Goal: Check status

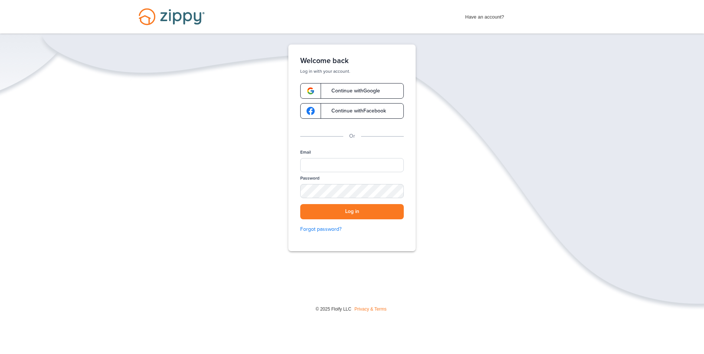
click at [335, 92] on span "Continue with Google" at bounding box center [352, 90] width 56 height 5
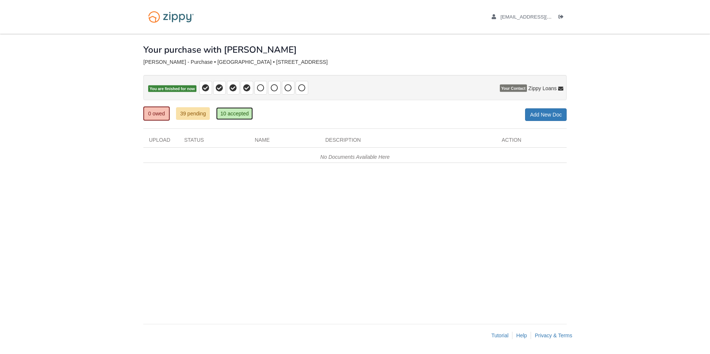
click at [239, 110] on link "10 accepted" at bounding box center [234, 113] width 36 height 13
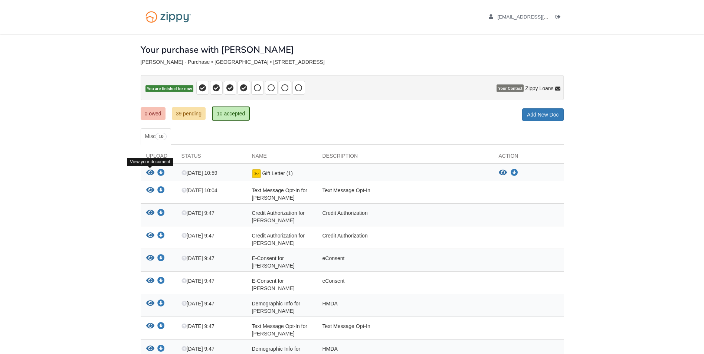
click at [147, 172] on icon "View Gift Letter (1)" at bounding box center [150, 172] width 8 height 7
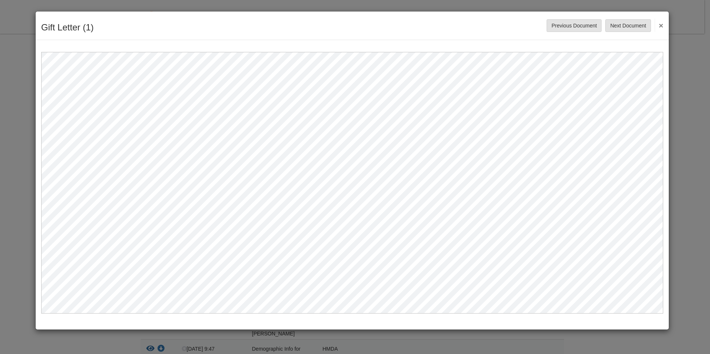
drag, startPoint x: 106, startPoint y: 37, endPoint x: 173, endPoint y: 30, distance: 67.5
click at [106, 36] on div "Gift Letter (1) Save Cancel Previous Document Next Document ×" at bounding box center [352, 26] width 633 height 29
click at [657, 20] on button "×" at bounding box center [659, 25] width 9 height 13
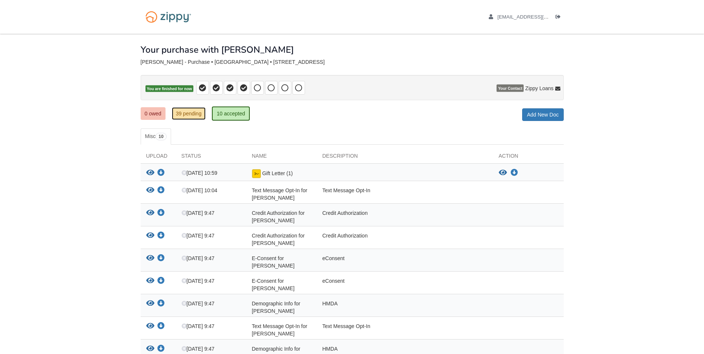
click at [184, 114] on link "39 pending" at bounding box center [189, 113] width 34 height 13
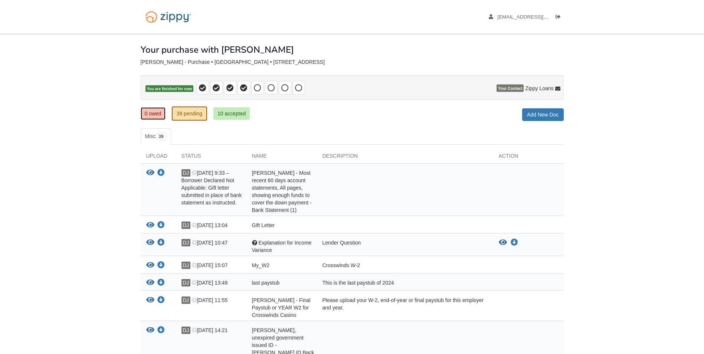
click at [156, 113] on link "0 owed" at bounding box center [153, 113] width 25 height 13
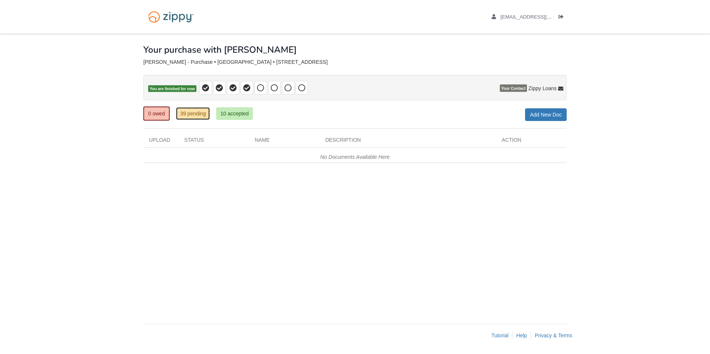
click at [189, 114] on link "39 pending" at bounding box center [193, 113] width 34 height 13
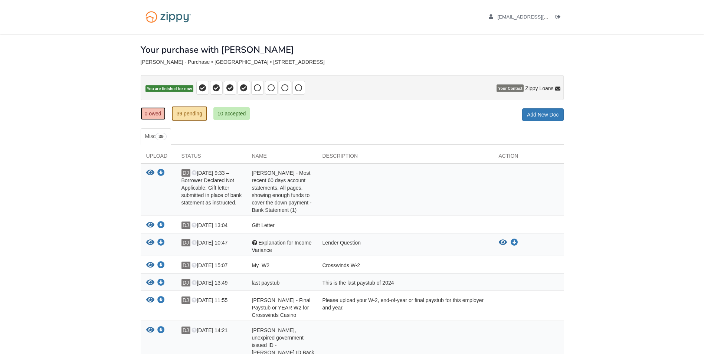
click at [158, 115] on link "0 owed" at bounding box center [153, 113] width 25 height 13
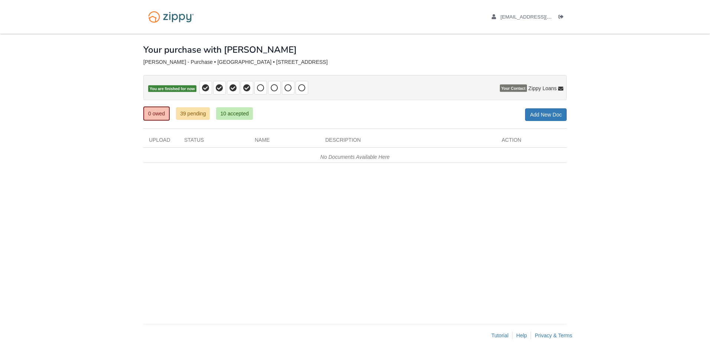
click at [516, 87] on span "Your Contact" at bounding box center [513, 88] width 27 height 7
